Goal: Find specific page/section: Find specific page/section

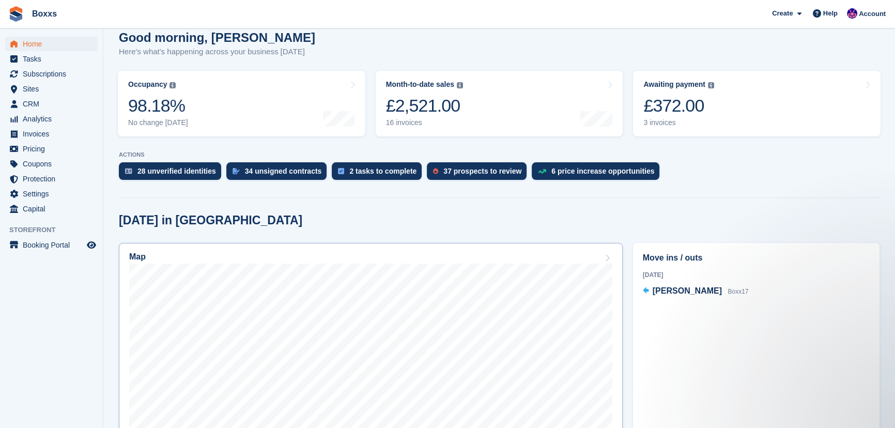
scroll to position [188, 0]
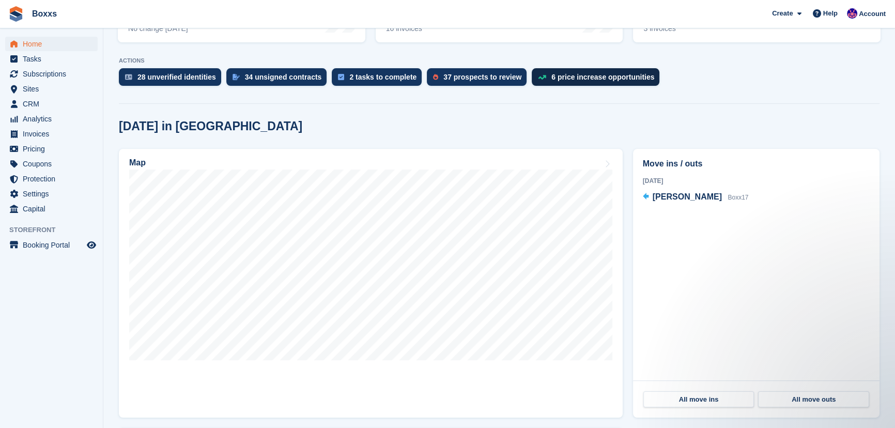
click at [585, 78] on div "6 price increase opportunities" at bounding box center [603, 77] width 103 height 8
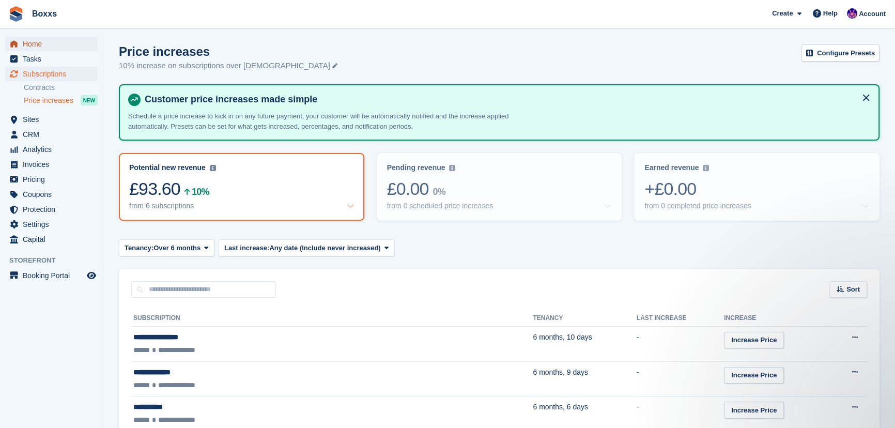
click at [38, 42] on span "Home" at bounding box center [54, 44] width 62 height 14
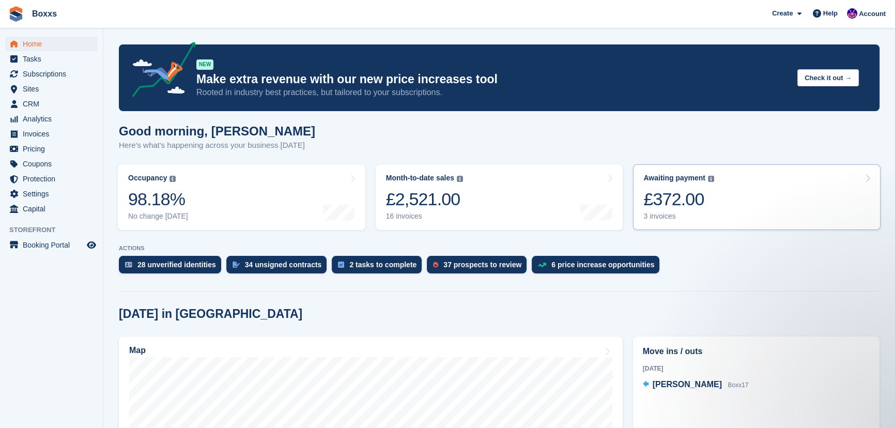
click at [790, 212] on link "Awaiting payment The total outstanding balance on all open invoices. £372.00 3 …" at bounding box center [757, 197] width 248 height 66
